Goal: Check status: Check status

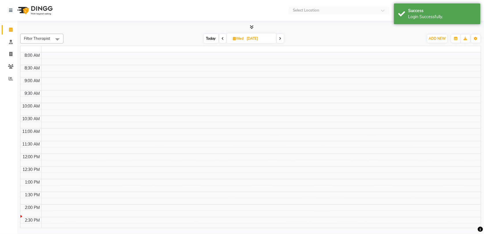
select select "en"
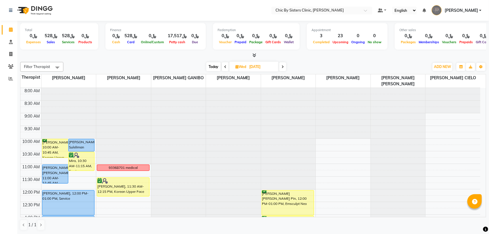
click at [213, 67] on span "Today" at bounding box center [214, 66] width 14 height 9
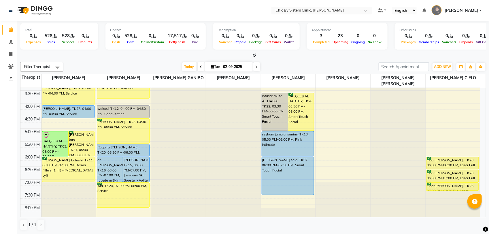
scroll to position [226, 0]
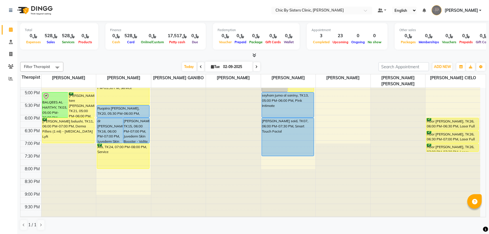
click at [257, 67] on span at bounding box center [257, 66] width 7 height 9
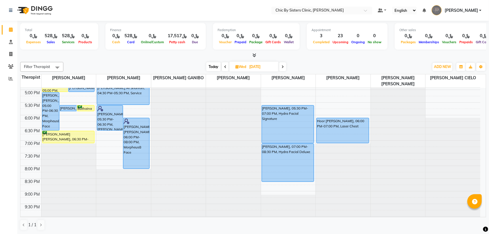
click at [288, 69] on div "[DATE] [DATE]" at bounding box center [246, 67] width 360 height 9
click at [286, 68] on div "[DATE] [DATE]" at bounding box center [246, 67] width 81 height 9
click at [284, 67] on icon at bounding box center [283, 66] width 2 height 3
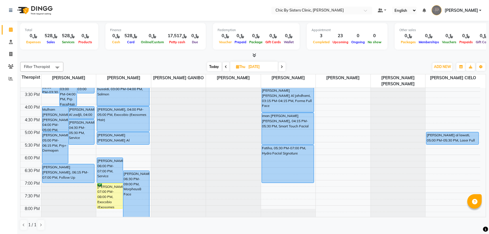
scroll to position [154, 0]
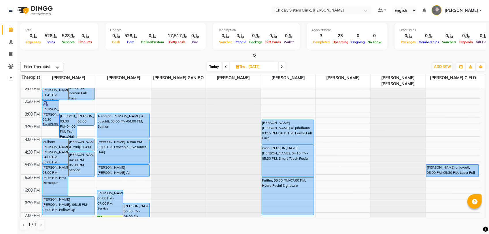
click at [217, 65] on span "Today" at bounding box center [214, 66] width 14 height 9
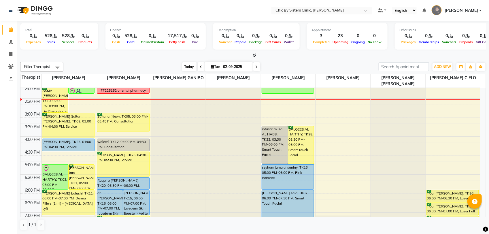
click at [192, 68] on span "Today" at bounding box center [189, 66] width 14 height 9
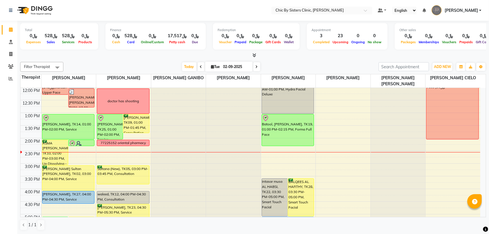
scroll to position [118, 0]
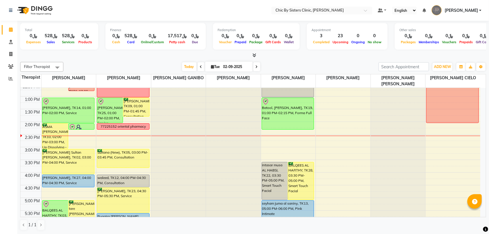
click at [258, 65] on span at bounding box center [257, 66] width 7 height 9
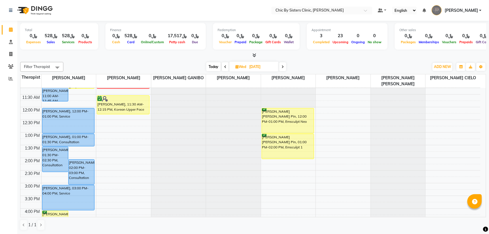
scroll to position [190, 0]
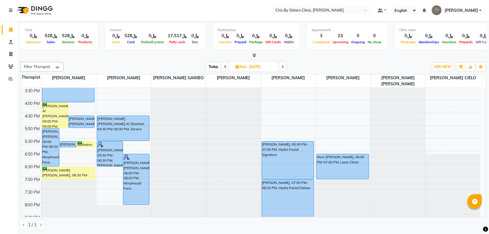
click at [282, 65] on span at bounding box center [282, 66] width 7 height 9
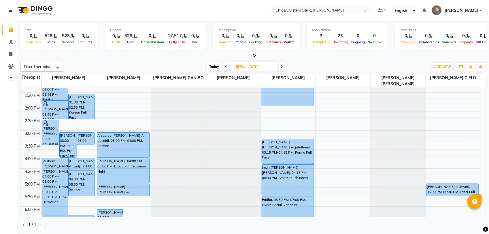
scroll to position [82, 0]
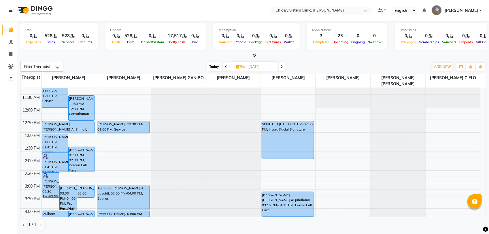
click at [211, 66] on span "Today" at bounding box center [214, 66] width 14 height 9
type input "02-09-2025"
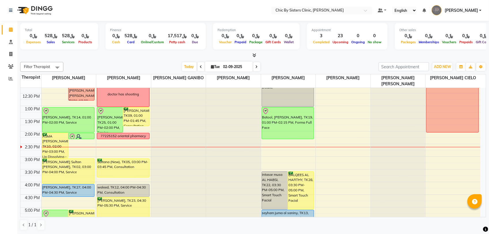
scroll to position [46, 0]
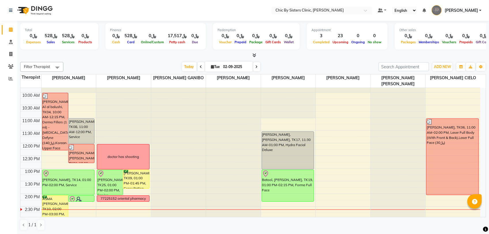
click at [233, 70] on input "02-09-2025" at bounding box center [236, 67] width 29 height 9
select select "9"
select select "2025"
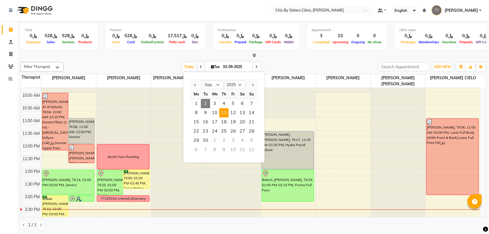
click at [221, 112] on span "11" at bounding box center [223, 112] width 9 height 9
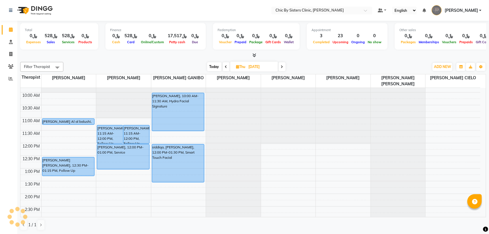
click at [216, 67] on span "Today" at bounding box center [214, 66] width 14 height 9
type input "02-09-2025"
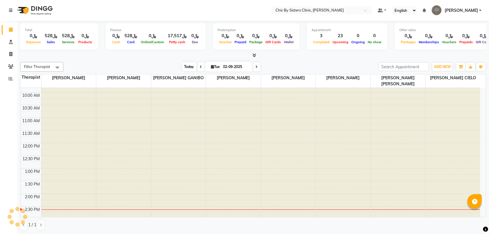
scroll to position [154, 0]
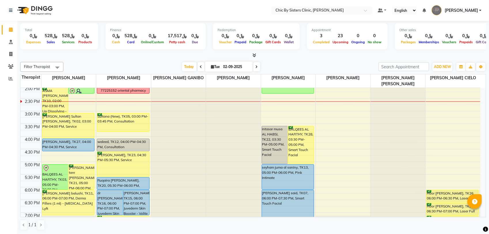
click at [233, 69] on input "02-09-2025" at bounding box center [236, 67] width 29 height 9
select select "9"
select select "2025"
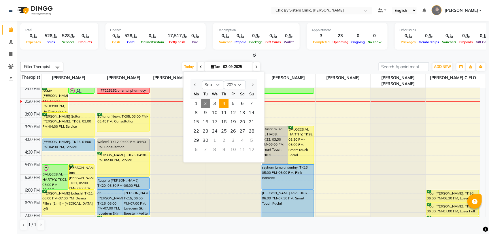
click at [225, 104] on span "4" at bounding box center [223, 103] width 9 height 9
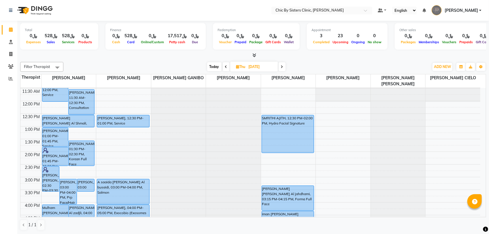
scroll to position [29, 0]
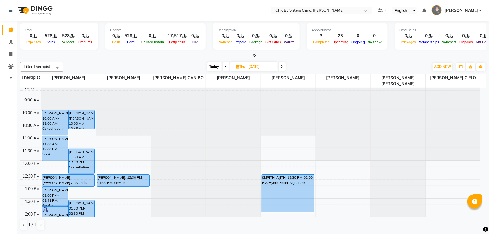
click at [214, 69] on span "Today" at bounding box center [214, 66] width 14 height 9
type input "02-09-2025"
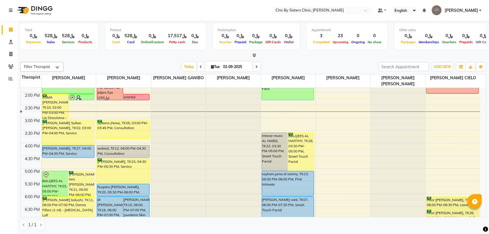
scroll to position [154, 0]
